Goal: Information Seeking & Learning: Learn about a topic

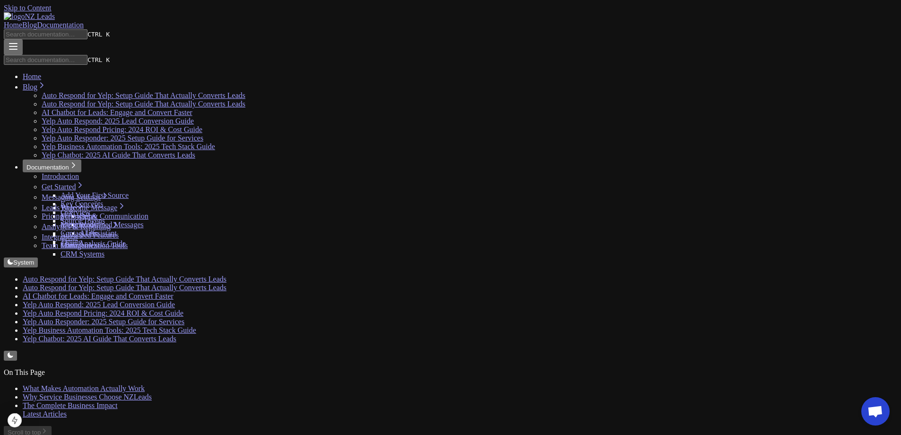
click at [37, 21] on link "Blog" at bounding box center [29, 25] width 15 height 8
click at [22, 21] on link "Home" at bounding box center [13, 25] width 18 height 8
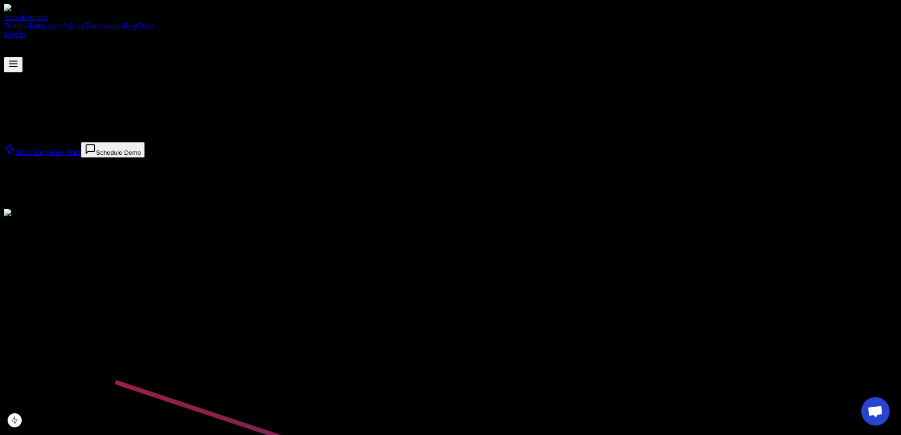
click at [138, 22] on link "Blog" at bounding box center [130, 26] width 15 height 8
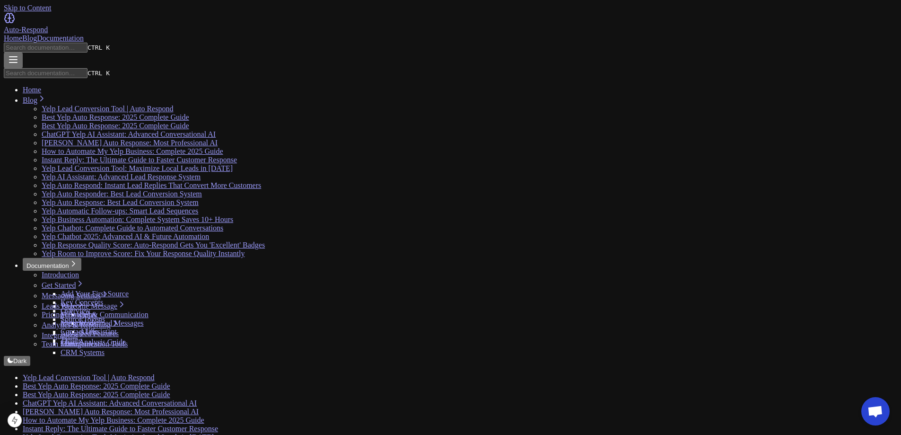
click at [37, 34] on link "Blog" at bounding box center [29, 38] width 15 height 8
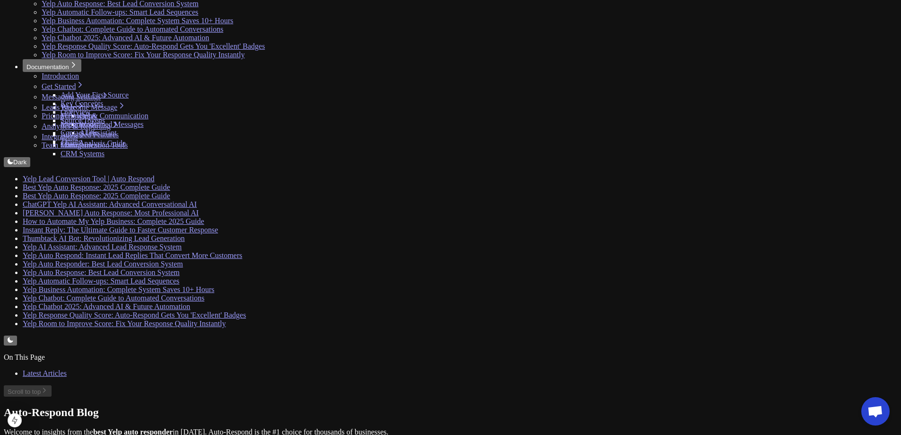
scroll to position [126, 0]
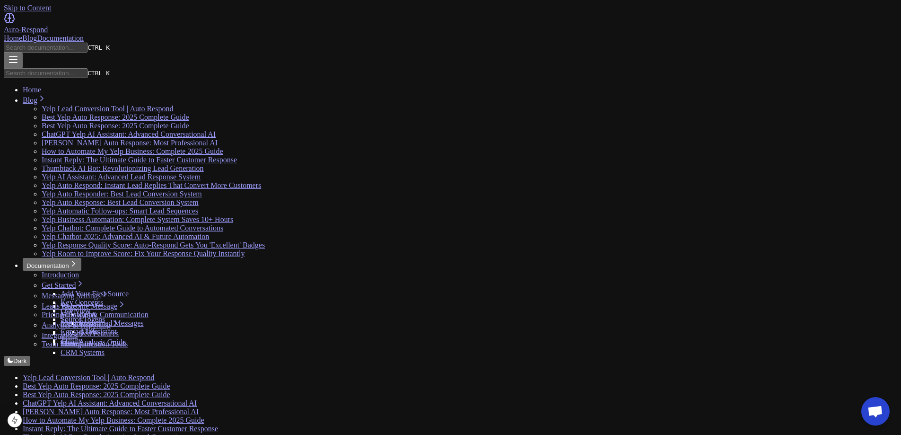
drag, startPoint x: 626, startPoint y: 47, endPoint x: 637, endPoint y: 47, distance: 11.4
click at [573, 34] on div "Home Blog Documentation" at bounding box center [451, 38] width 894 height 9
click at [22, 34] on link "Home" at bounding box center [13, 38] width 18 height 8
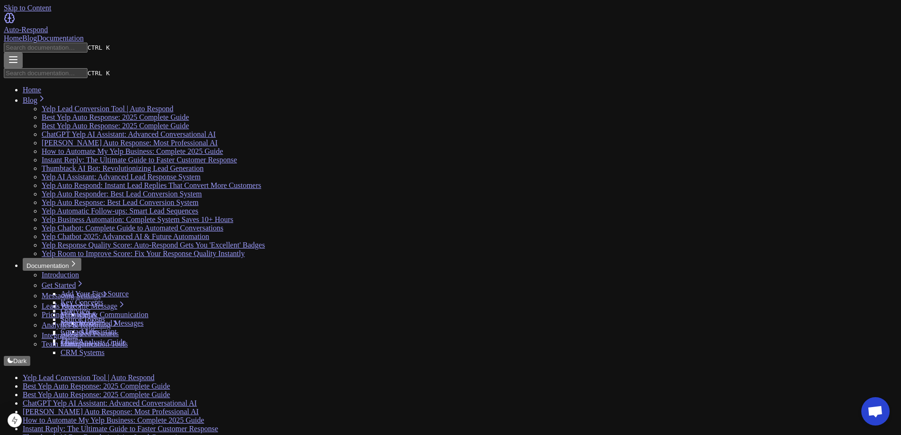
click at [22, 34] on link "Home" at bounding box center [13, 38] width 18 height 8
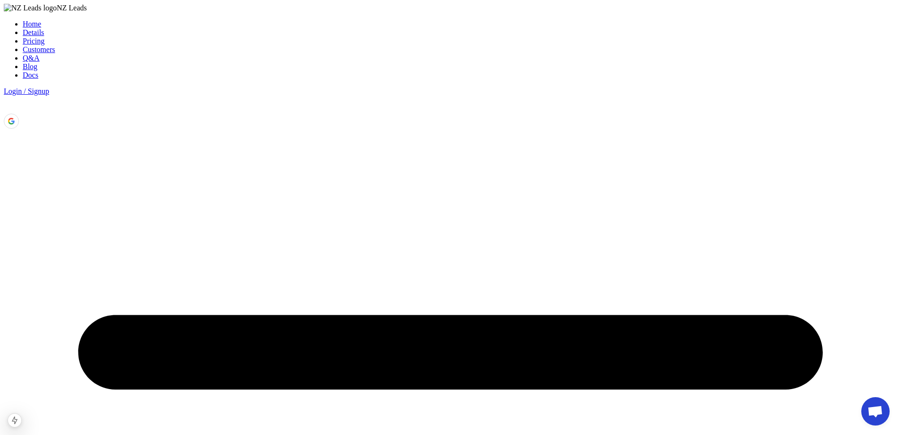
click at [37, 62] on link "Blog" at bounding box center [30, 66] width 15 height 8
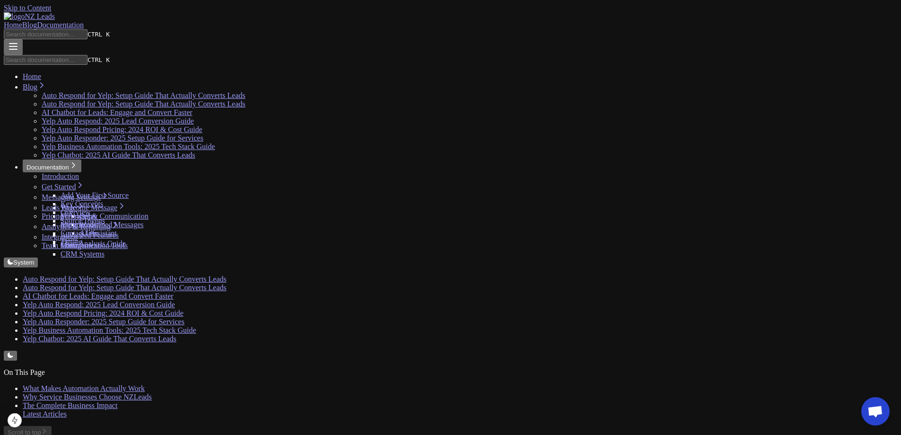
drag, startPoint x: 566, startPoint y: 10, endPoint x: 565, endPoint y: 18, distance: 7.6
click at [566, 21] on div "Home Blog Documentation" at bounding box center [451, 25] width 894 height 9
click at [22, 21] on link "Home" at bounding box center [13, 25] width 18 height 8
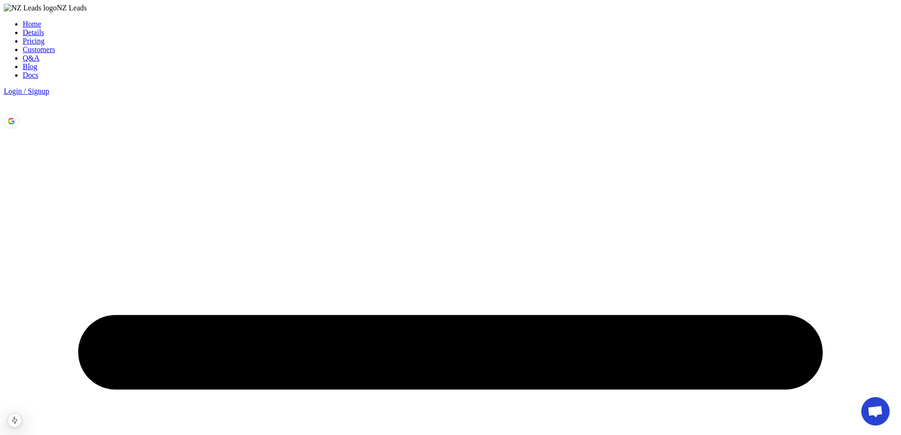
click at [37, 62] on link "Blog" at bounding box center [30, 66] width 15 height 8
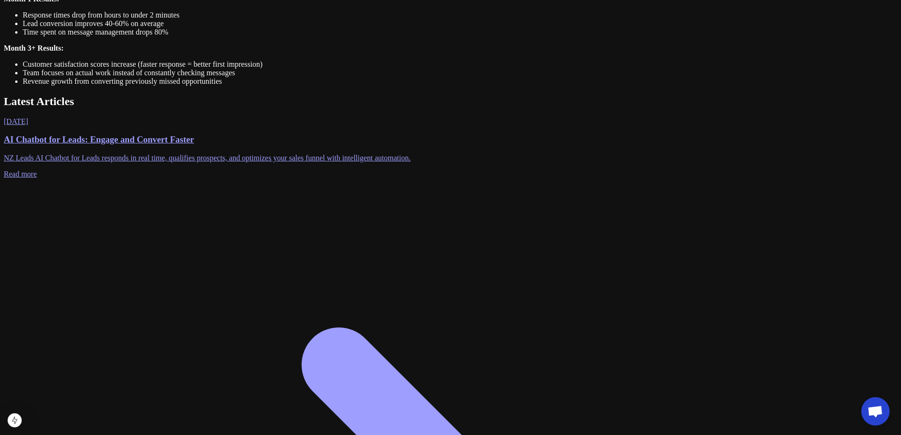
scroll to position [820, 0]
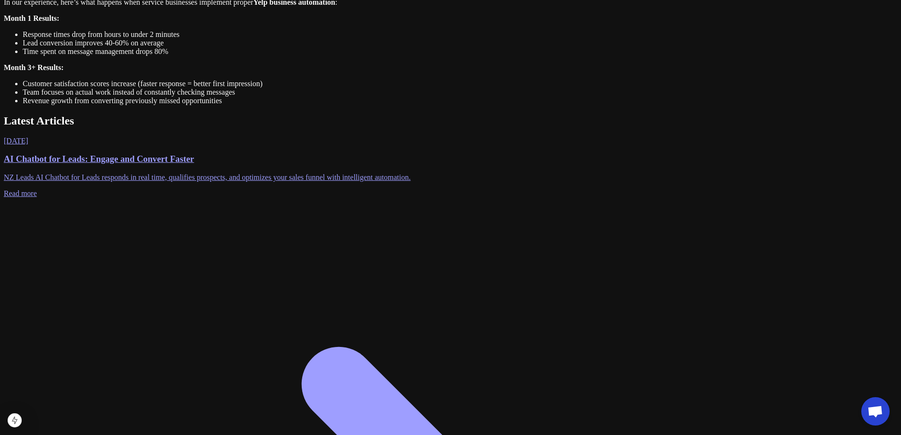
click at [332, 154] on h3 "AI Chatbot for Leads: Engage and Convert Faster" at bounding box center [451, 159] width 894 height 10
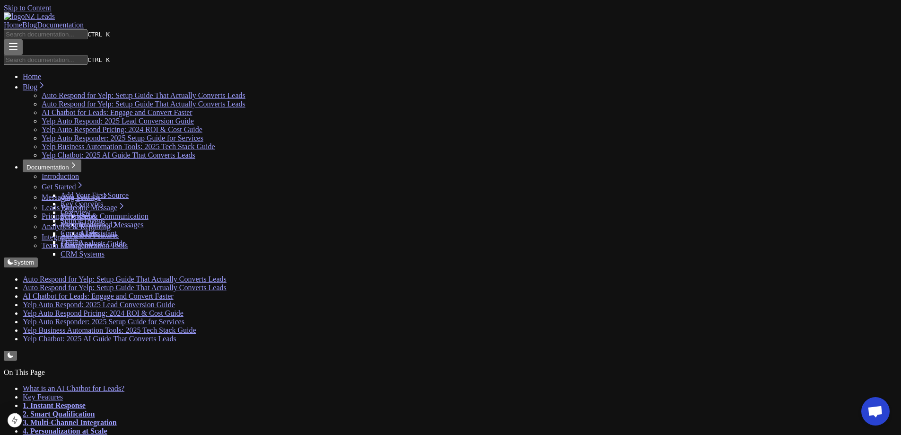
scroll to position [202, 0]
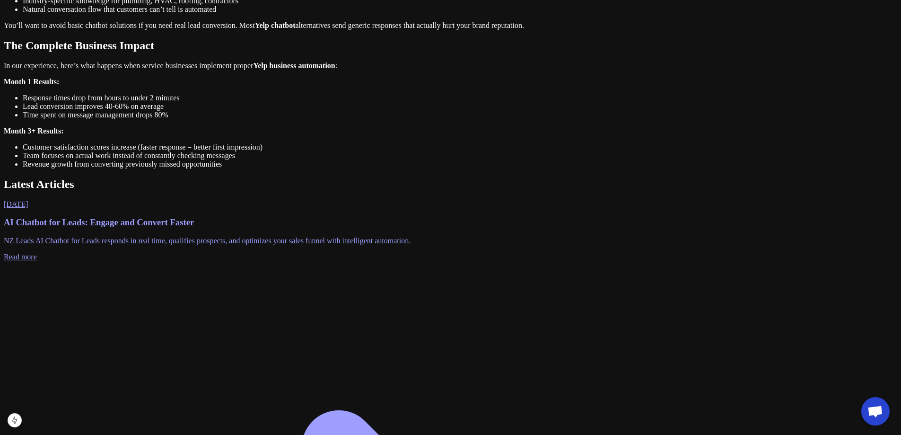
scroll to position [757, 0]
click at [330, 217] on h3 "AI Chatbot for Leads: Engage and Convert Faster" at bounding box center [451, 222] width 894 height 10
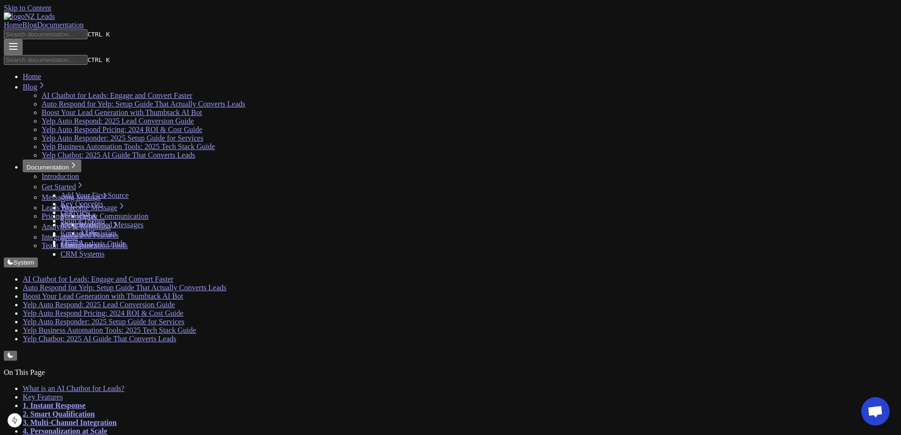
drag, startPoint x: 625, startPoint y: 54, endPoint x: 638, endPoint y: 52, distance: 13.5
drag, startPoint x: 591, startPoint y: 59, endPoint x: 648, endPoint y: 56, distance: 56.8
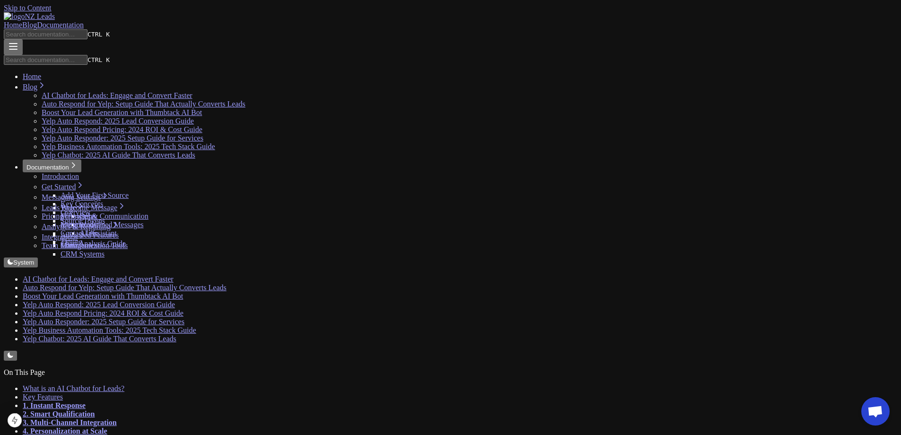
drag, startPoint x: 560, startPoint y: 53, endPoint x: 642, endPoint y: 64, distance: 83.1
drag, startPoint x: 567, startPoint y: 54, endPoint x: 635, endPoint y: 52, distance: 68.2
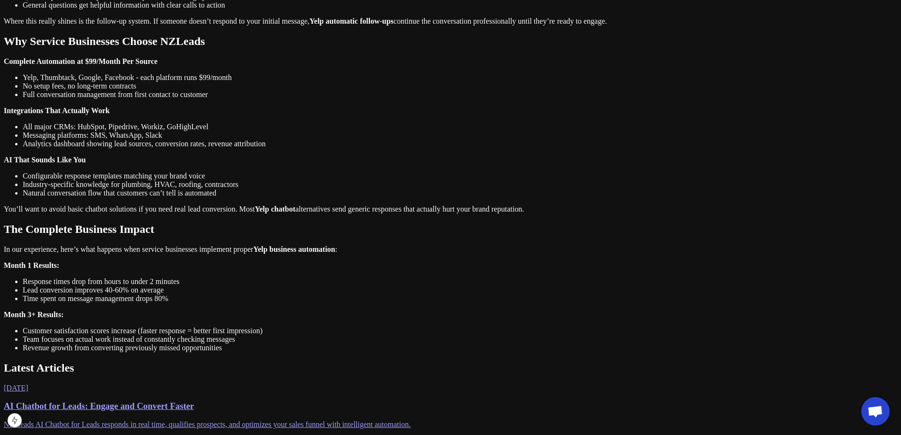
scroll to position [820, 0]
